Goal: Communication & Community: Answer question/provide support

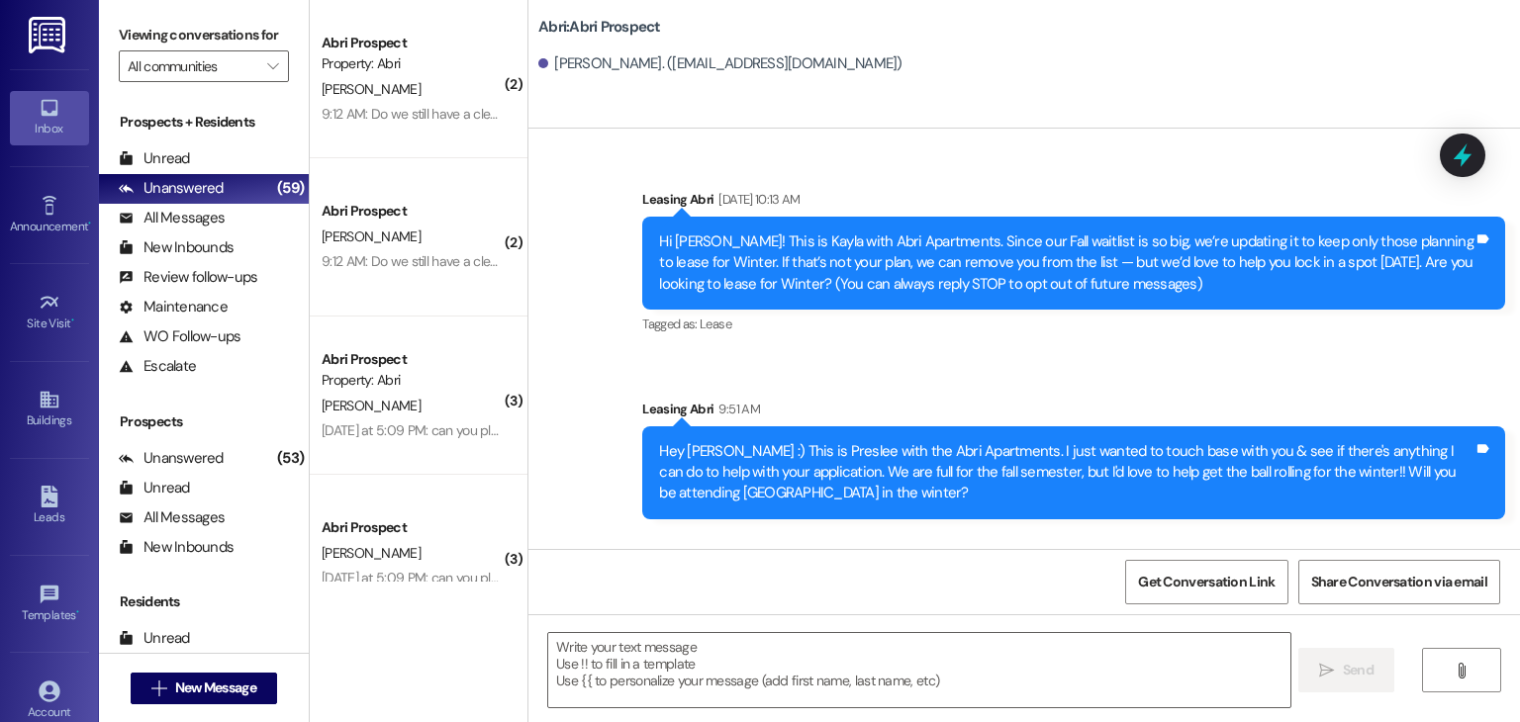
click at [594, 397] on div "Sent via SMS Leasing Abri [DATE] 10:13 AM Hi [PERSON_NAME]! This is Kayla with …" at bounding box center [1024, 339] width 992 height 390
click at [264, 686] on button " New Message" at bounding box center [204, 689] width 146 height 32
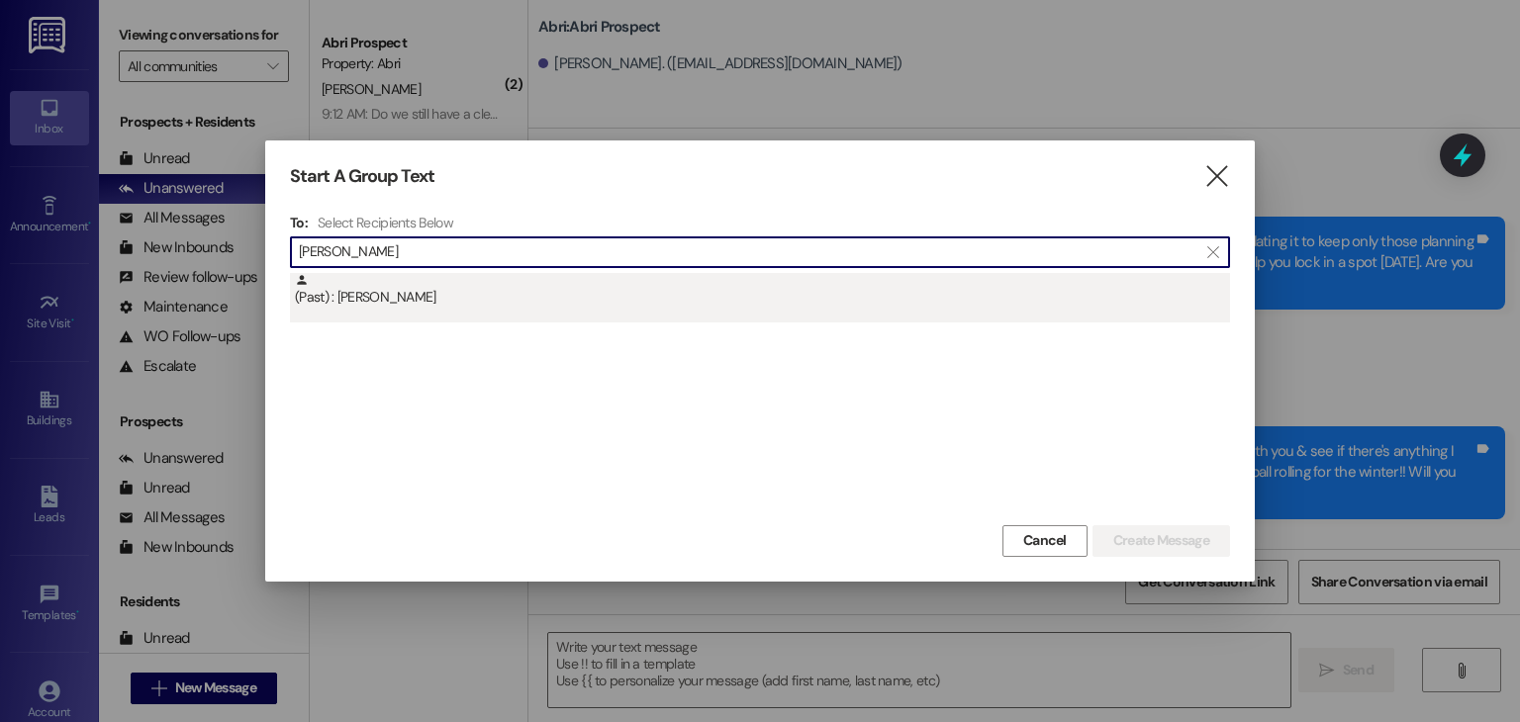
type input "[PERSON_NAME]"
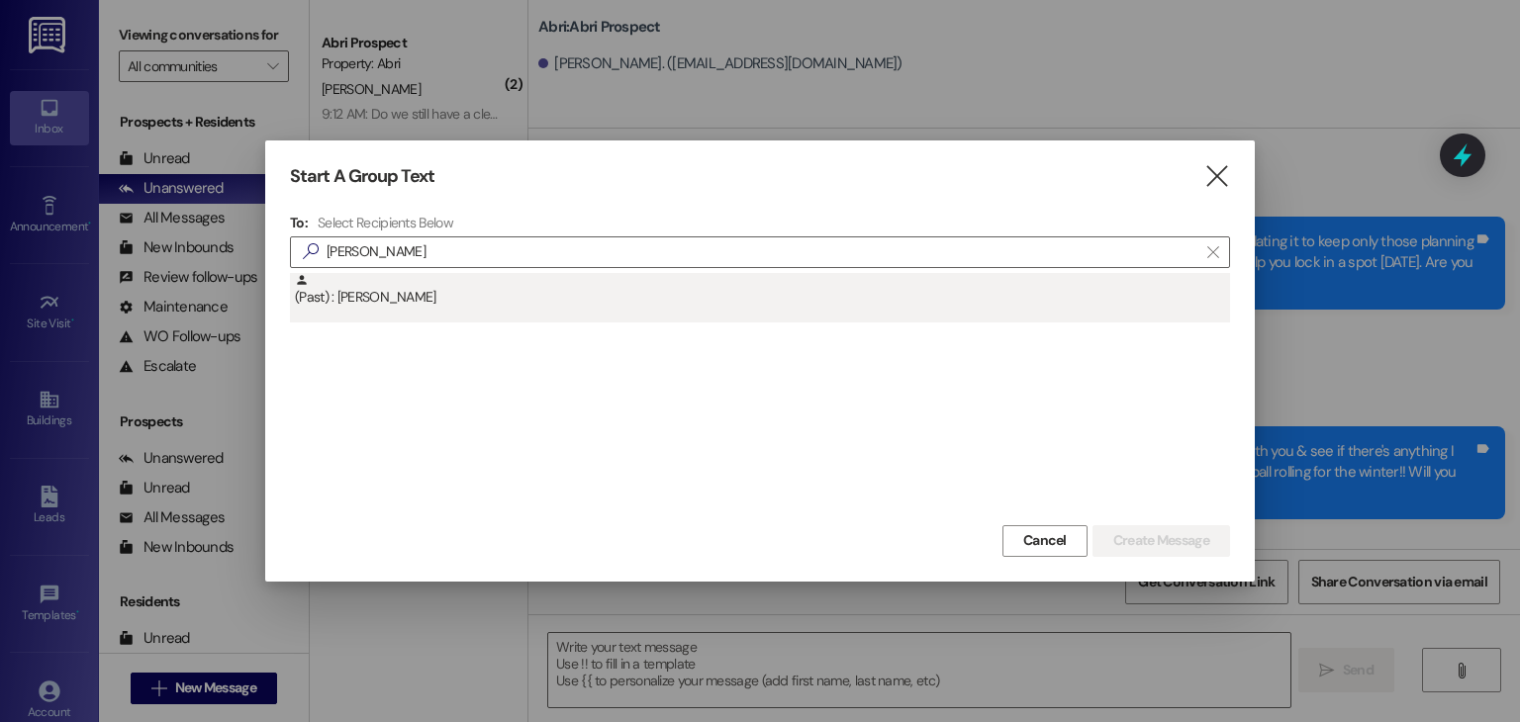
click at [518, 303] on div "(Past) : [PERSON_NAME]" at bounding box center [762, 290] width 935 height 35
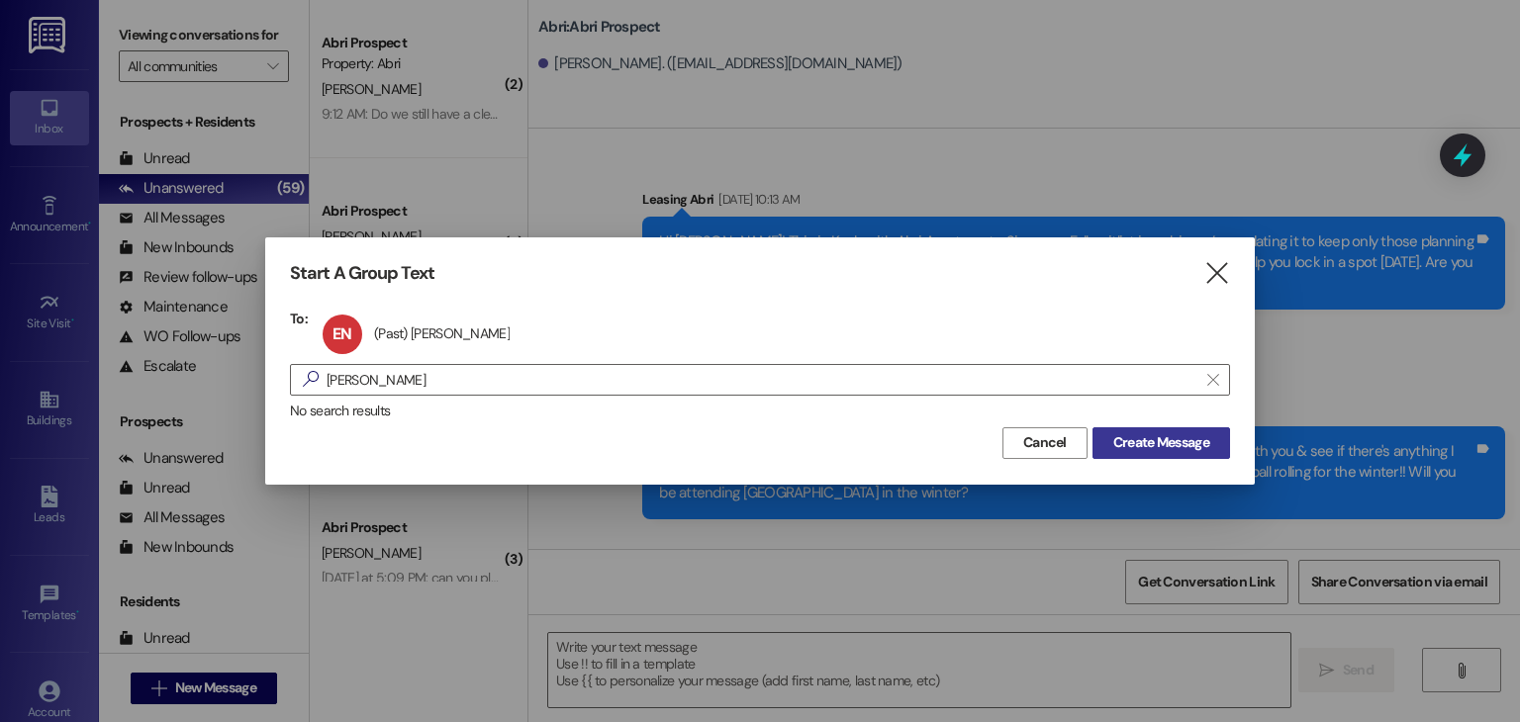
click at [1148, 427] on button "Create Message" at bounding box center [1161, 443] width 138 height 32
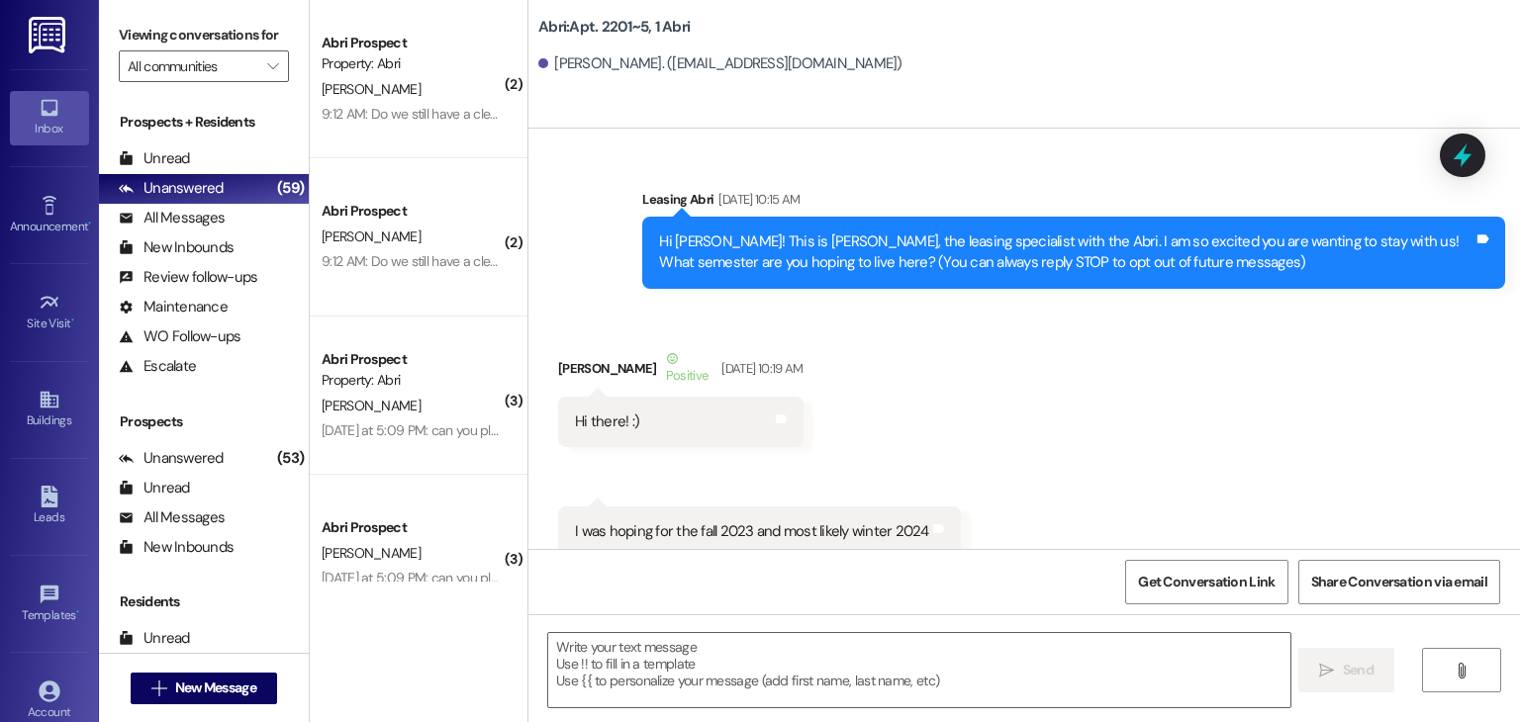
scroll to position [41221, 0]
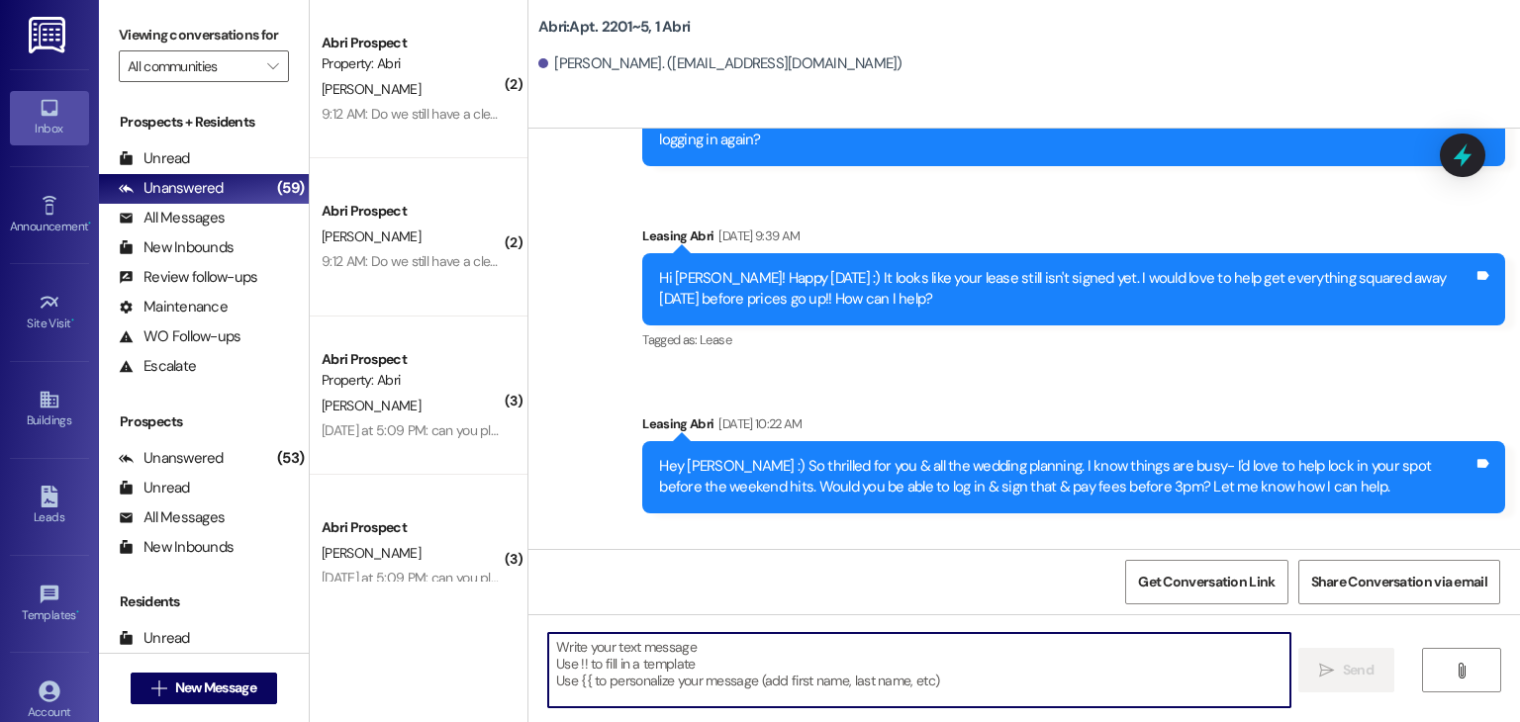
click at [637, 654] on textarea at bounding box center [918, 670] width 741 height 74
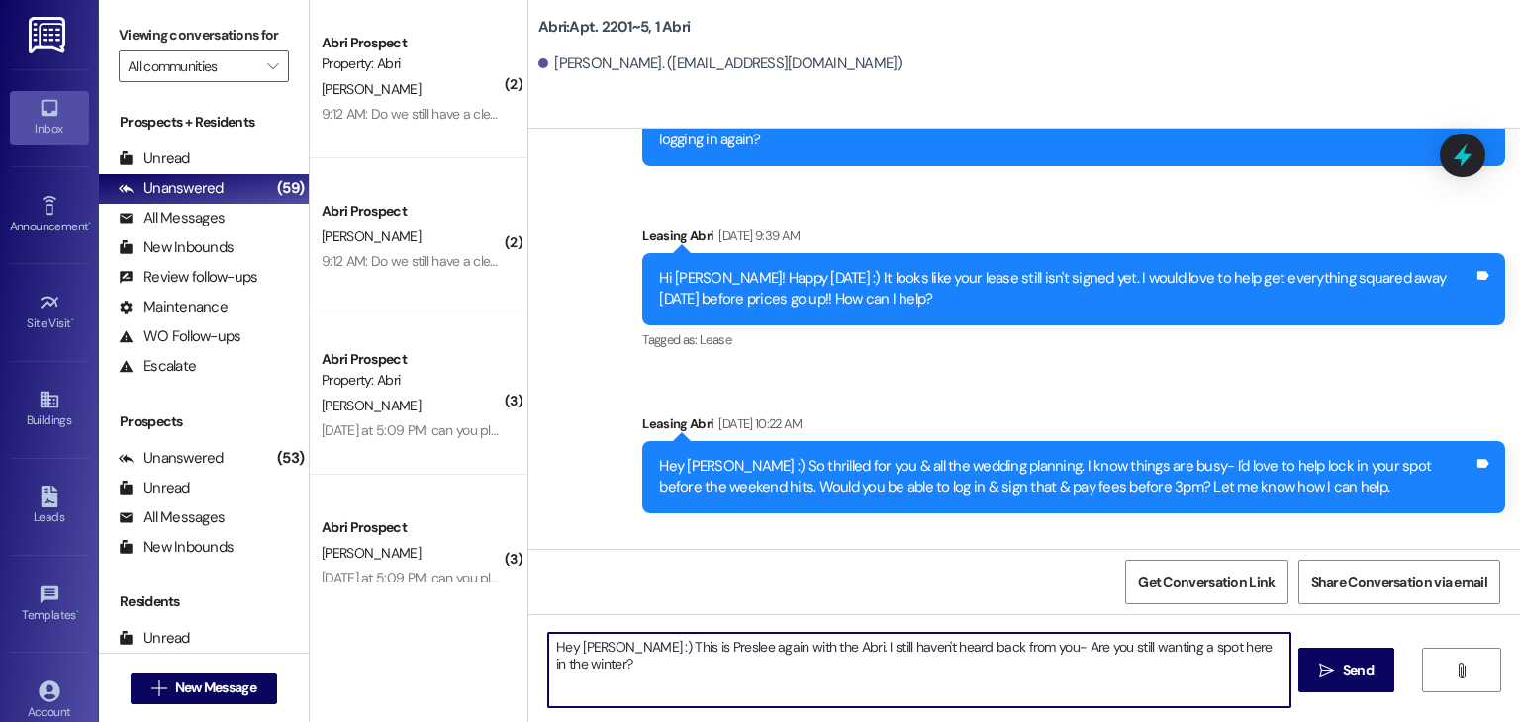
click at [1247, 645] on textarea "Hey [PERSON_NAME] :) This is Preslee again with the Abri. I still haven't heard…" at bounding box center [918, 670] width 741 height 74
type textarea "Hey [PERSON_NAME] :) This is Preslee again with the Abri. I still haven't heard…"
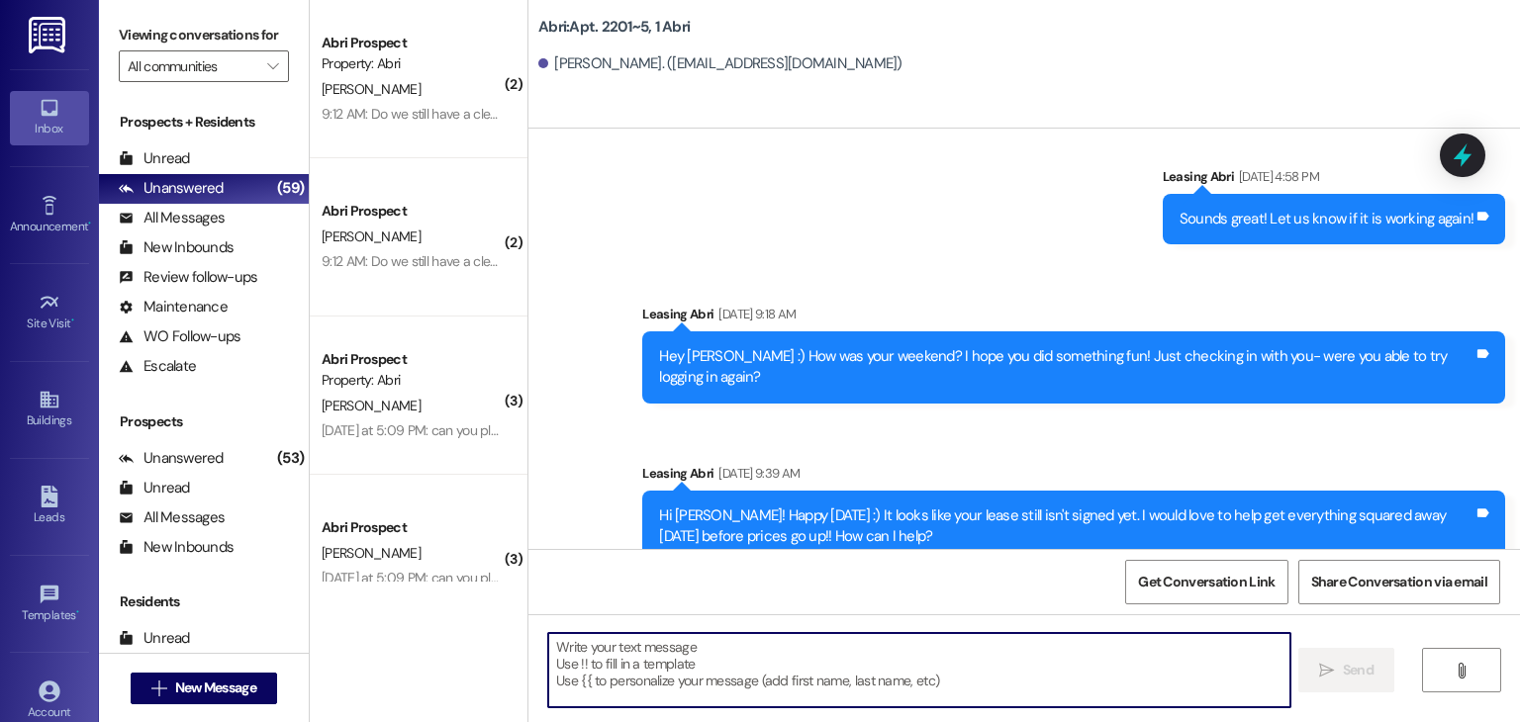
scroll to position [41359, 0]
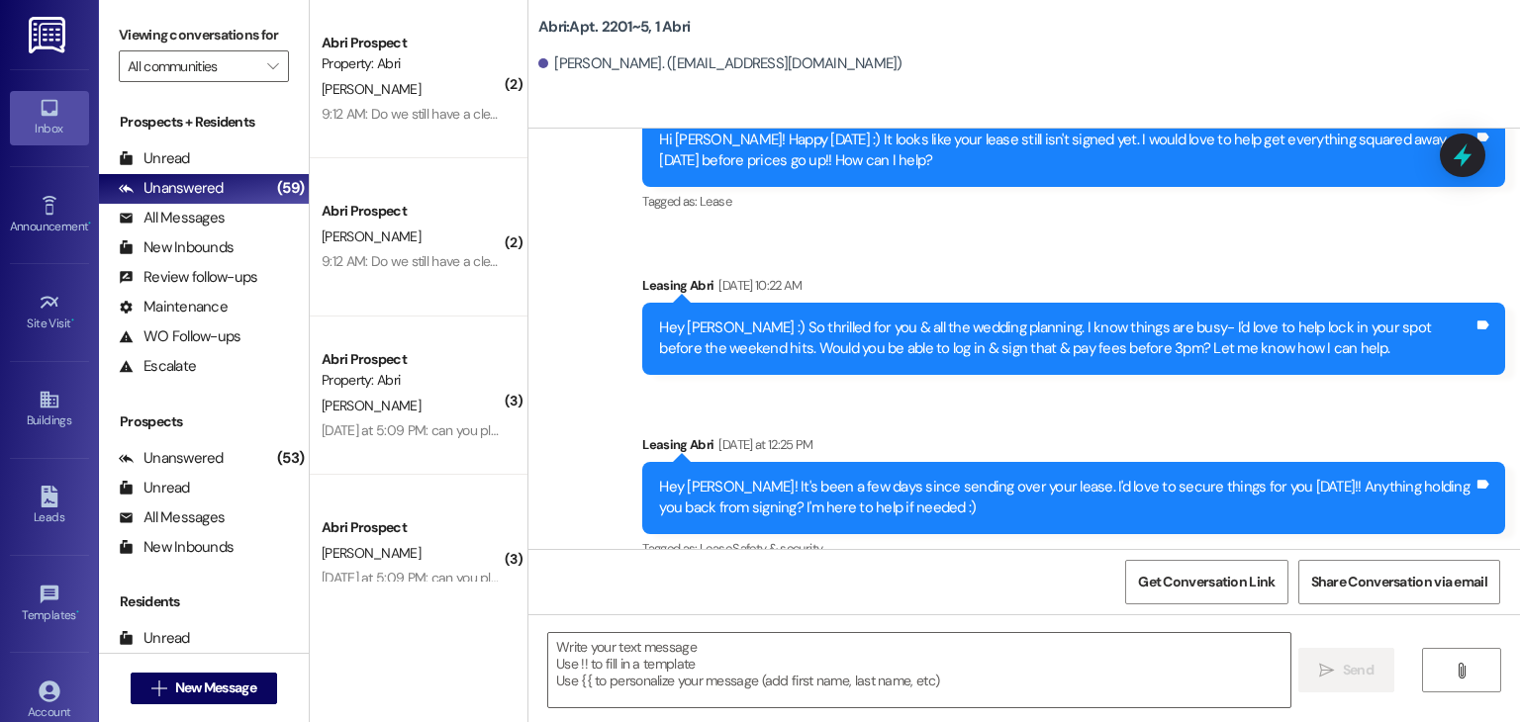
click at [685, 665] on div "Hey [PERSON_NAME] :) This is Preslee again with the Abri. I still haven't heard…" at bounding box center [1066, 686] width 814 height 43
click at [645, 650] on div "Hey [PERSON_NAME] :) This is Preslee again with the Abri. I still haven't heard…" at bounding box center [1073, 686] width 863 height 72
drag, startPoint x: 645, startPoint y: 507, endPoint x: 1481, endPoint y: 518, distance: 836.2
click at [1481, 650] on div "Hey [PERSON_NAME] :) This is Preslee again with the Abri. I still haven't heard…" at bounding box center [1073, 686] width 863 height 72
copy div "Hey [PERSON_NAME] :) This is Preslee again with the Abri. I still haven't heard…"
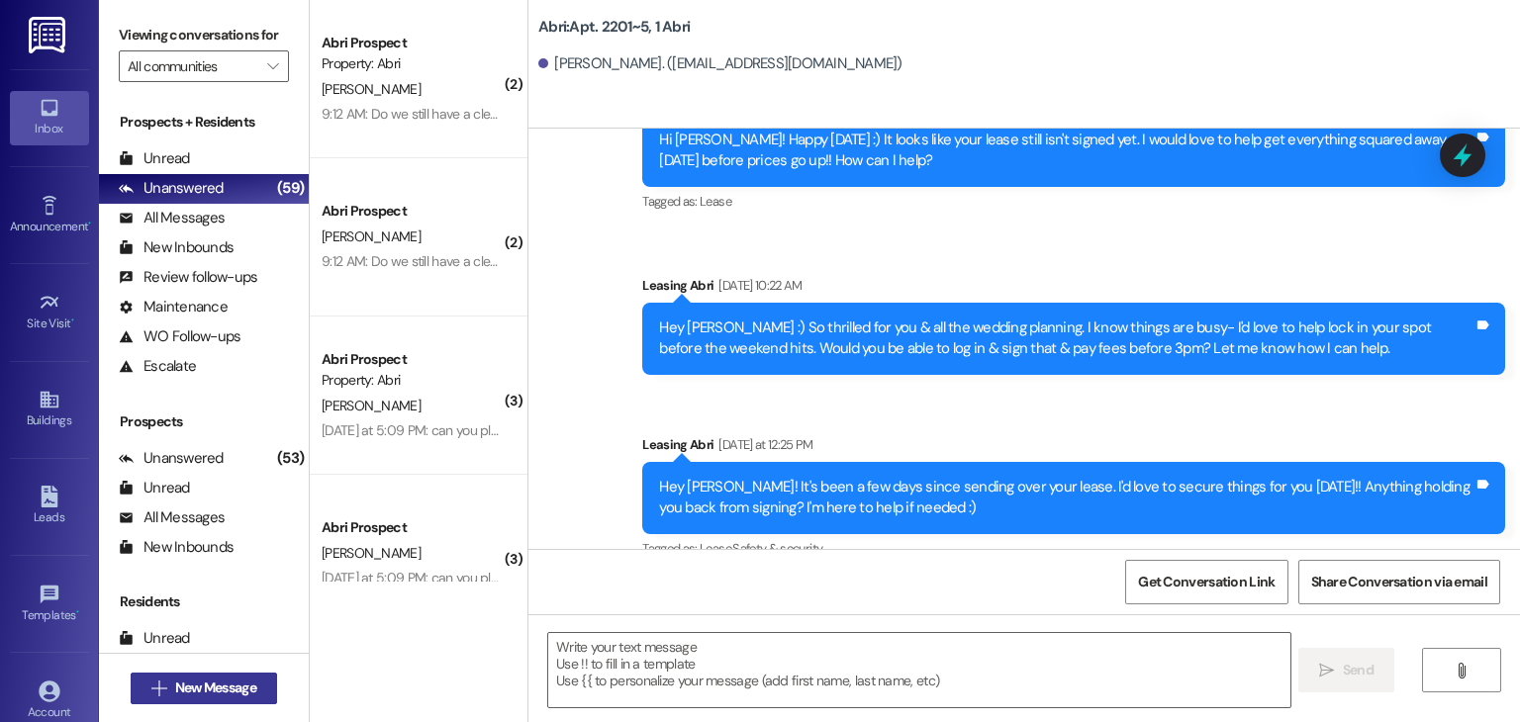
click at [216, 693] on span "New Message" at bounding box center [215, 688] width 81 height 21
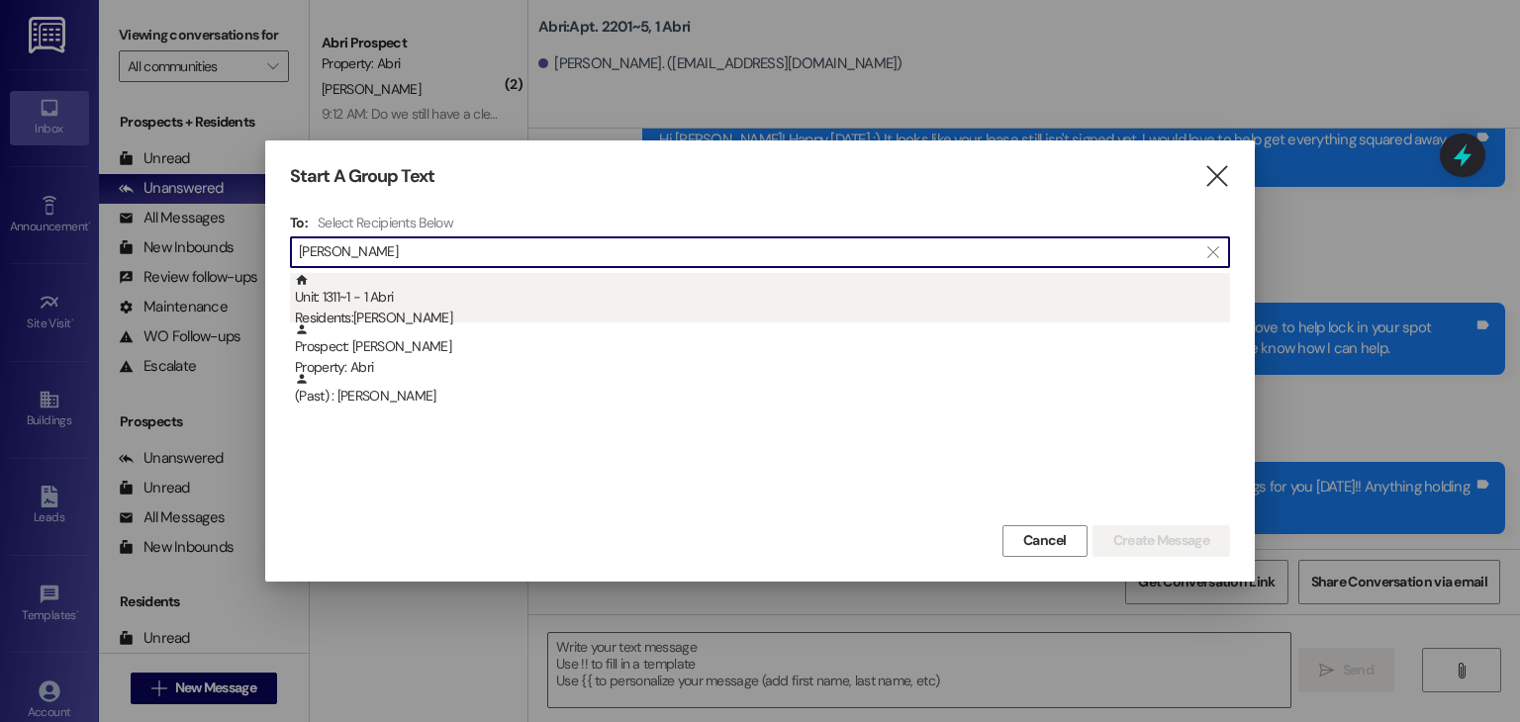
type input "[PERSON_NAME]"
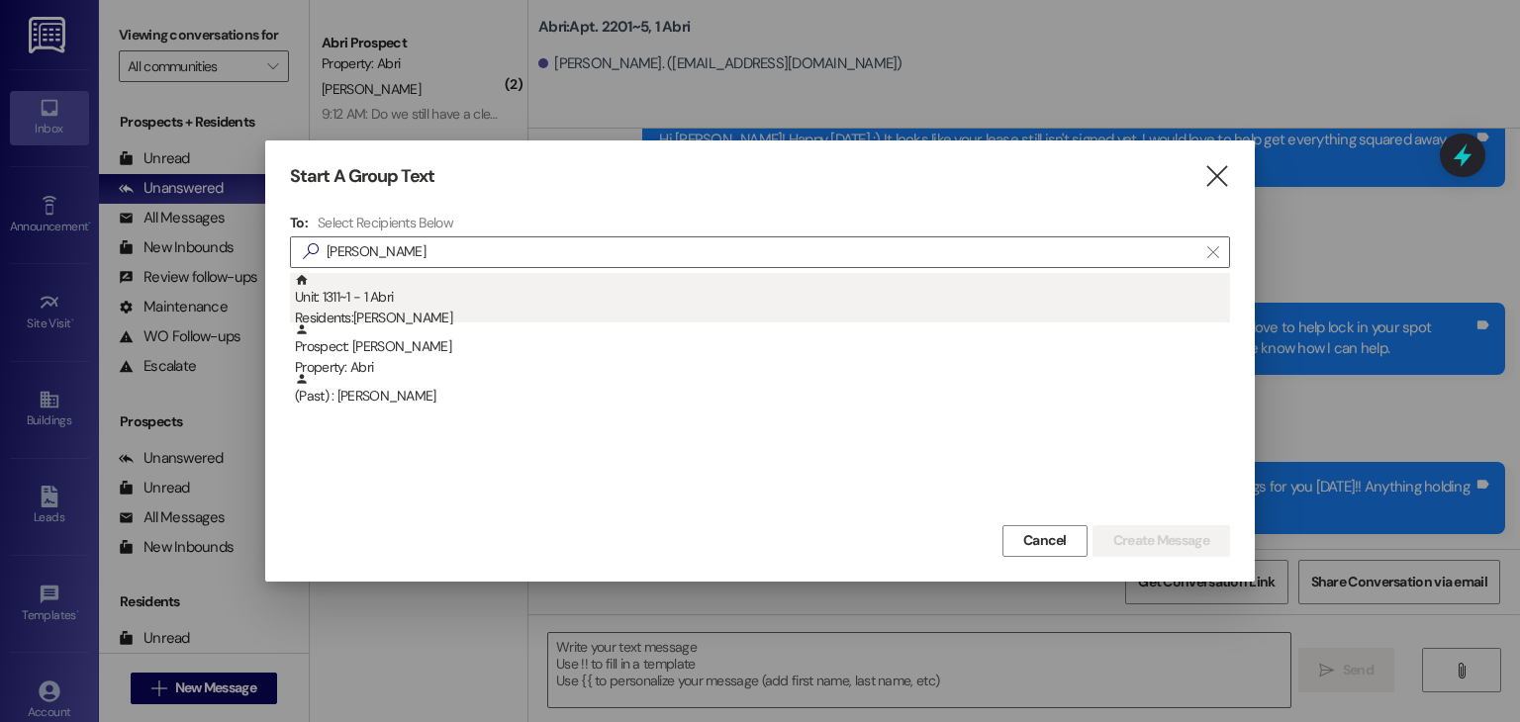
click at [484, 300] on div "Unit: 1311~1 - 1 [DEMOGRAPHIC_DATA] Residents: [PERSON_NAME]" at bounding box center [762, 301] width 935 height 56
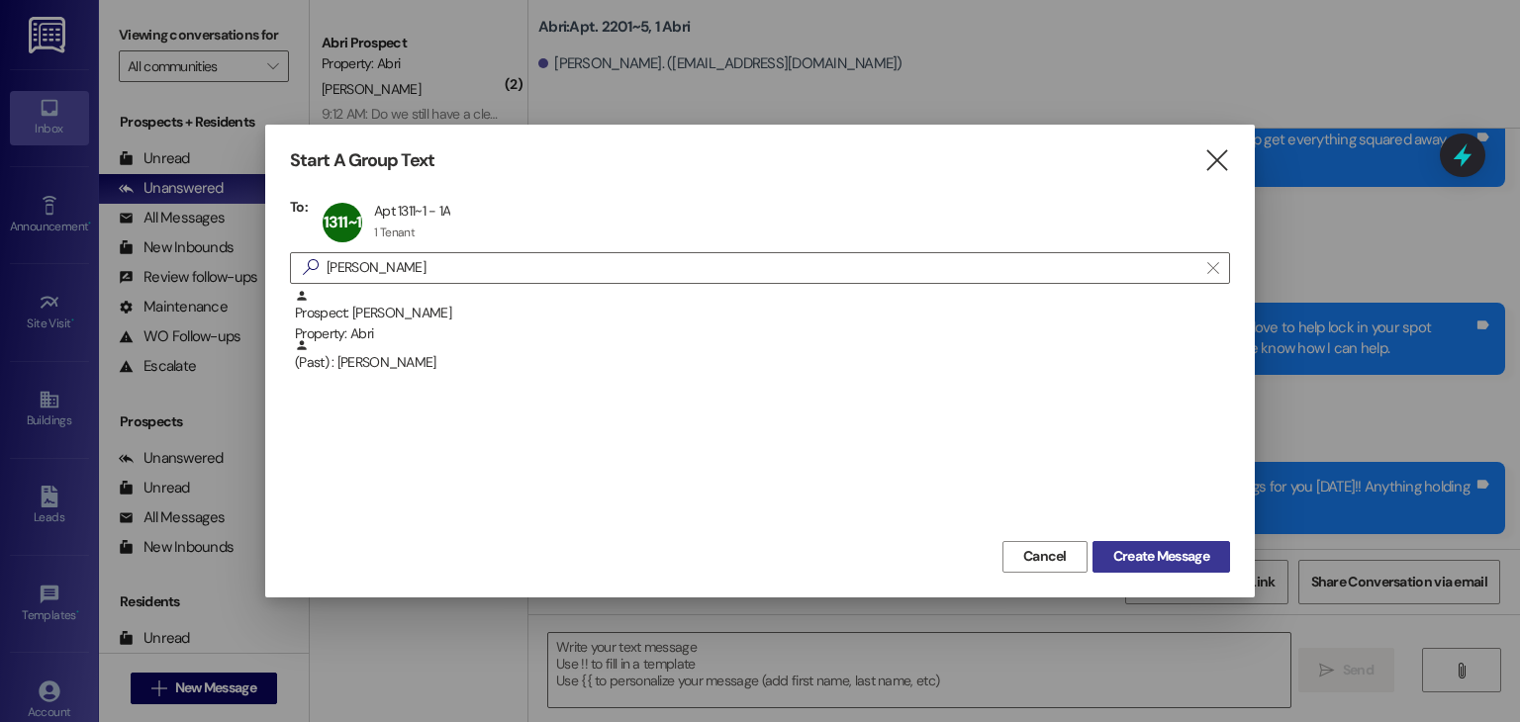
click at [1149, 566] on span "Create Message" at bounding box center [1161, 556] width 96 height 21
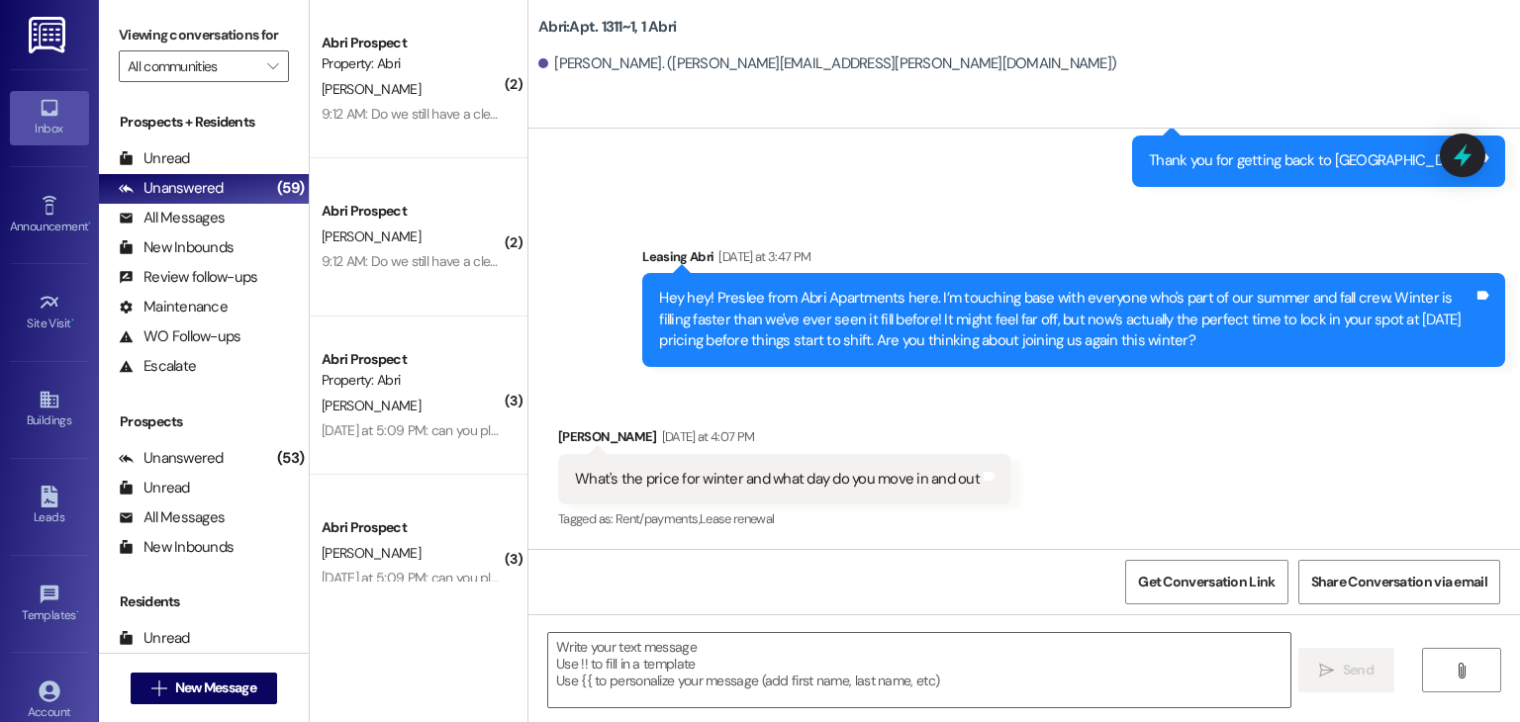
scroll to position [2715, 0]
